Goal: Task Accomplishment & Management: Use online tool/utility

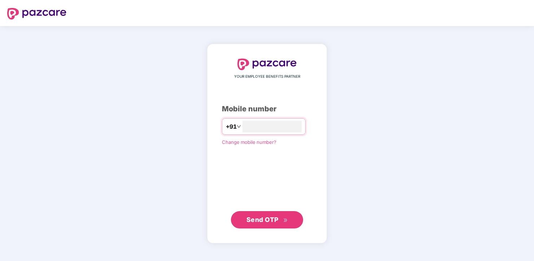
type input "**********"
click at [258, 217] on span "Send OTP" at bounding box center [263, 220] width 32 height 8
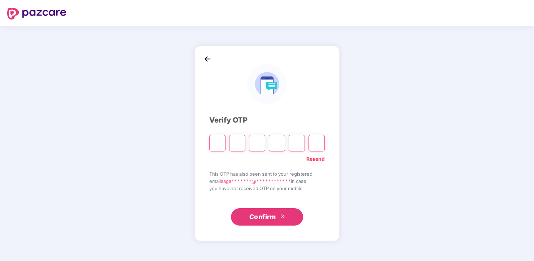
type input "*"
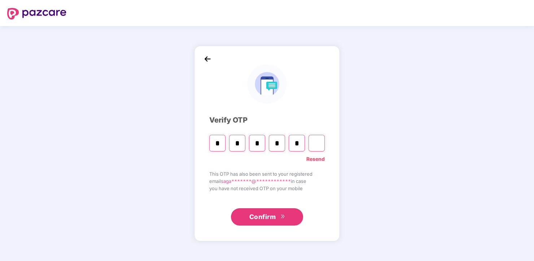
type input "*"
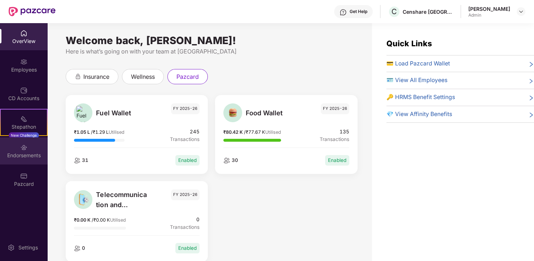
click at [22, 150] on img at bounding box center [23, 147] width 7 height 7
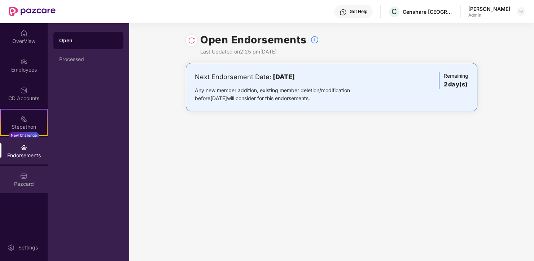
click at [25, 178] on img at bounding box center [23, 175] width 7 height 7
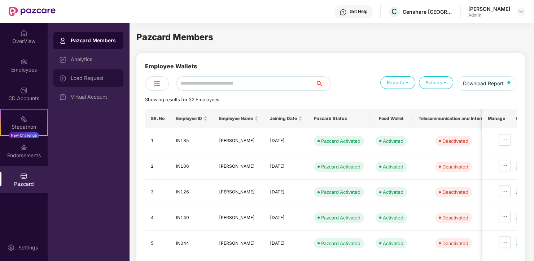
click at [91, 82] on div "Load Request" at bounding box center [88, 77] width 70 height 17
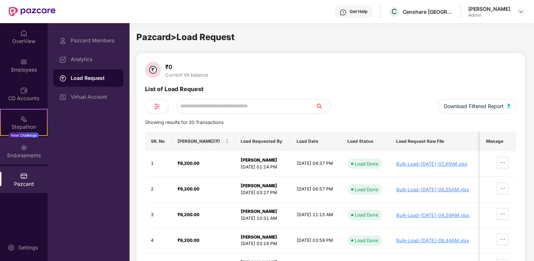
click at [31, 155] on div "Endorsements" at bounding box center [24, 155] width 48 height 7
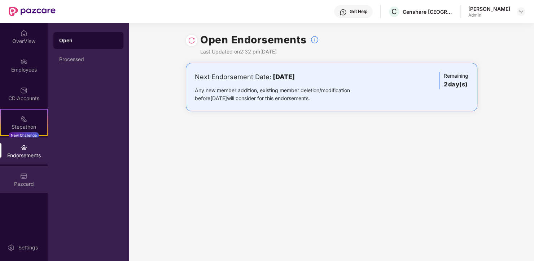
click at [22, 175] on img at bounding box center [23, 175] width 7 height 7
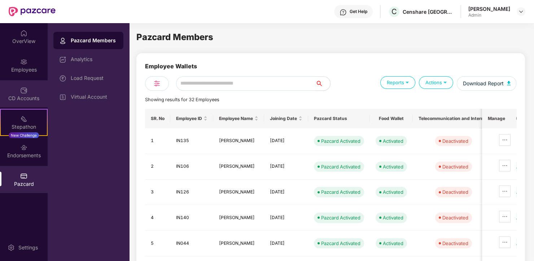
click at [25, 93] on img at bounding box center [23, 90] width 7 height 7
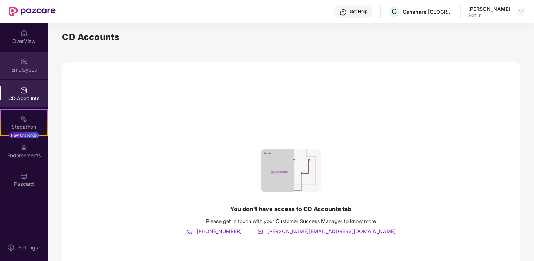
click at [25, 64] on img at bounding box center [23, 61] width 7 height 7
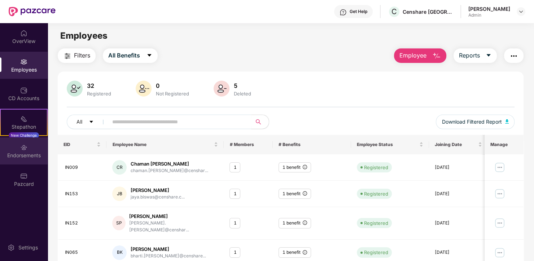
click at [20, 157] on div "Endorsements" at bounding box center [24, 155] width 48 height 7
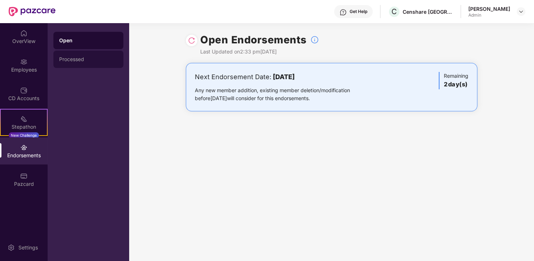
click at [76, 58] on div "Processed" at bounding box center [88, 59] width 58 height 6
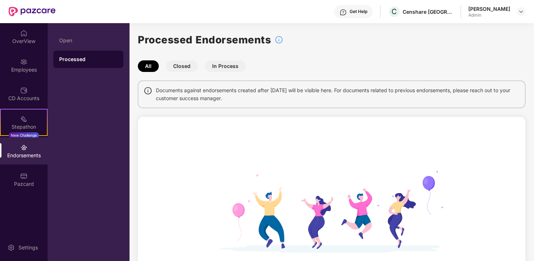
click at [22, 155] on div "Endorsements" at bounding box center [24, 155] width 48 height 7
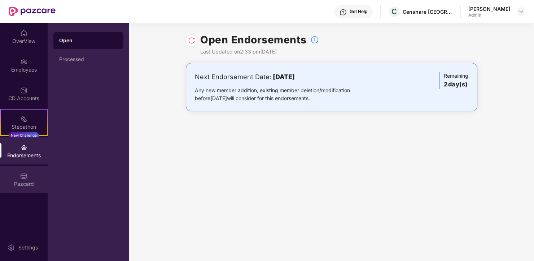
click at [23, 178] on img at bounding box center [23, 175] width 7 height 7
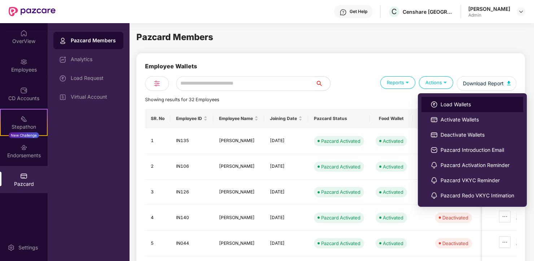
click at [449, 106] on span "Load Wallets" at bounding box center [478, 104] width 74 height 8
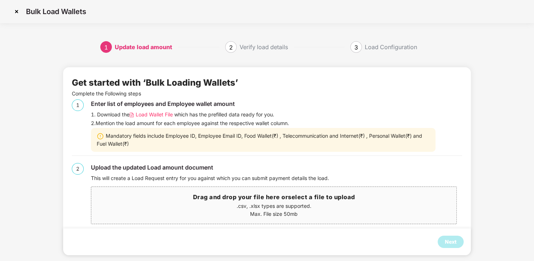
click at [143, 116] on span "Load Wallet File" at bounding box center [154, 114] width 37 height 8
click at [260, 200] on h3 "Drag and drop your file here or select a file to upload" at bounding box center [274, 196] width 366 height 9
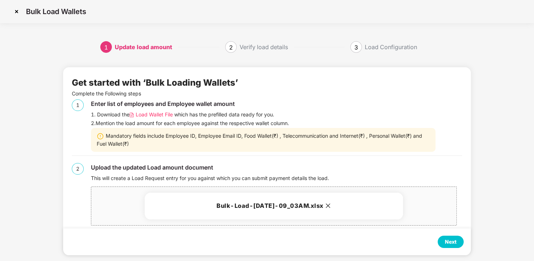
click at [456, 240] on div "Next" at bounding box center [451, 242] width 12 height 8
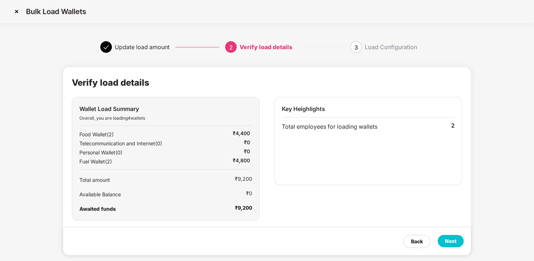
click at [456, 240] on div "Next" at bounding box center [451, 241] width 12 height 8
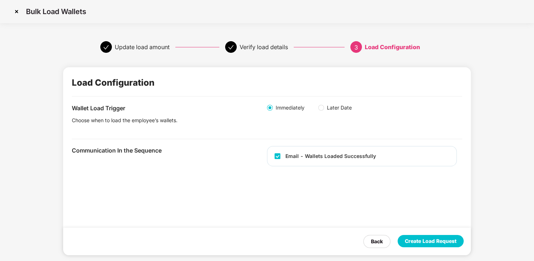
click at [456, 240] on div "Create Load Request" at bounding box center [431, 241] width 52 height 8
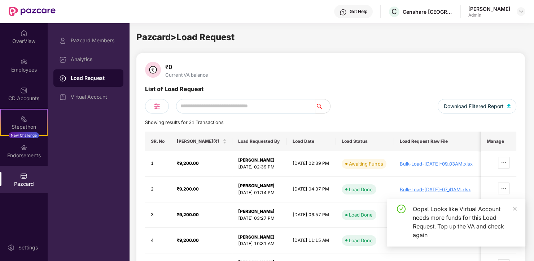
click at [429, 64] on div "₹0 Current VA balance" at bounding box center [331, 70] width 372 height 17
